Goal: Register for event/course

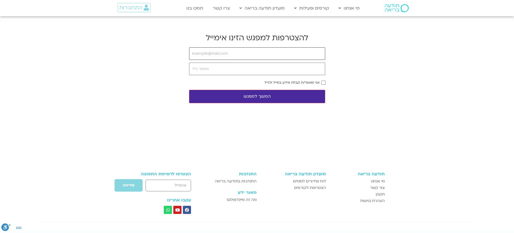
click at [236, 55] on input "email" at bounding box center [257, 53] width 136 height 13
type input "[EMAIL_ADDRESS][DOMAIN_NAME]"
click at [213, 70] on input "tel" at bounding box center [257, 69] width 136 height 13
type input "0523588607"
click at [291, 99] on button "המשך למפגש" at bounding box center [257, 96] width 136 height 13
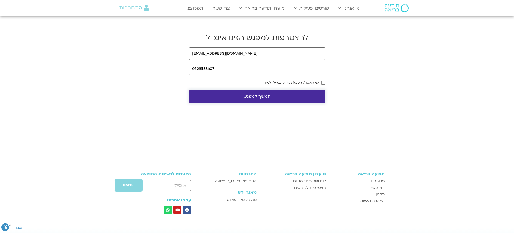
click at [251, 100] on button "המשך למפגש" at bounding box center [257, 96] width 136 height 13
click at [208, 53] on input "email" at bounding box center [257, 53] width 136 height 13
type input "[EMAIL_ADDRESS][DOMAIN_NAME]"
click at [219, 69] on input "tel" at bounding box center [257, 69] width 136 height 13
type input "0523588607"
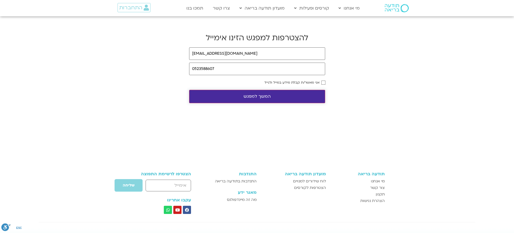
click at [300, 94] on button "המשך למפגש" at bounding box center [257, 96] width 136 height 13
